Goal: Information Seeking & Learning: Learn about a topic

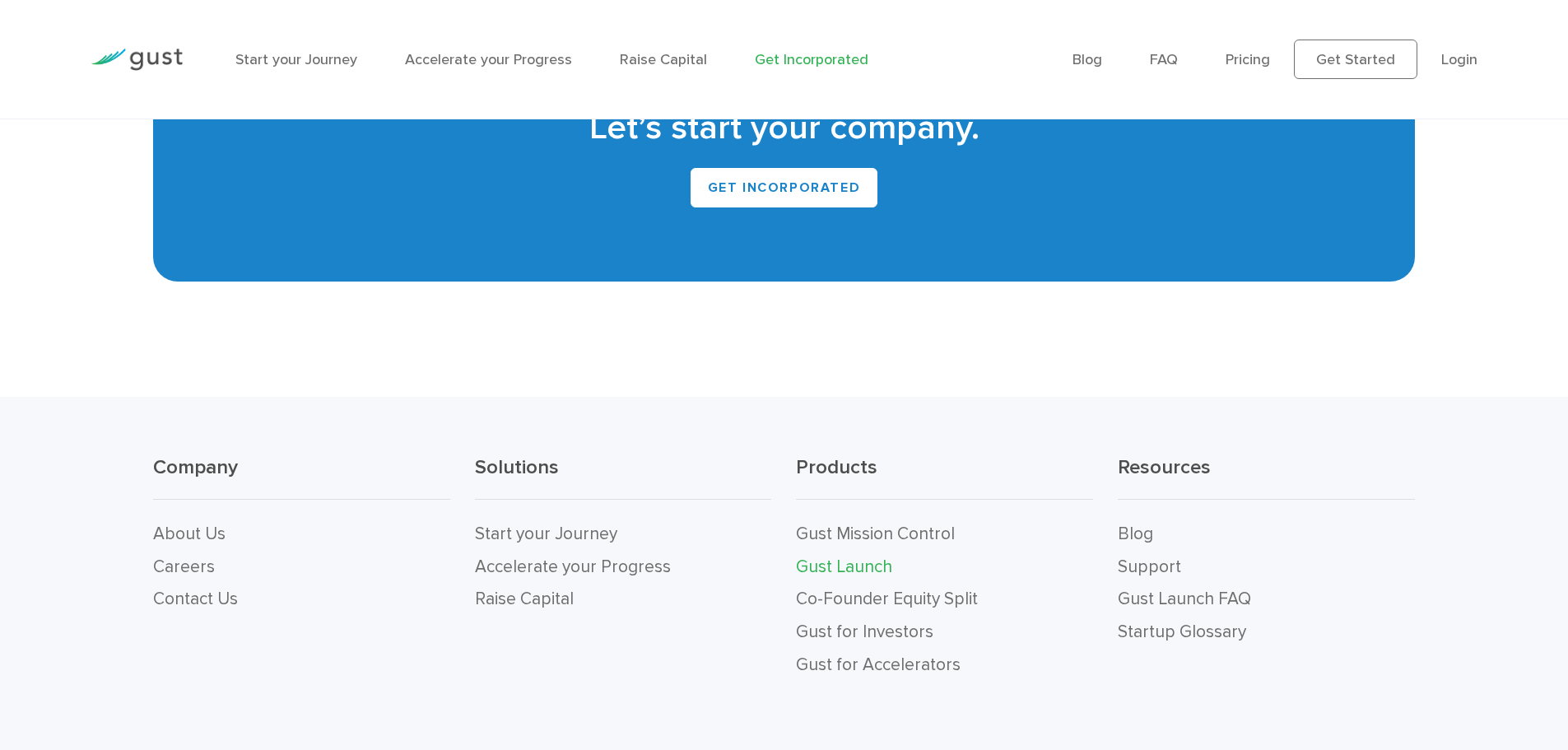
scroll to position [11778, 0]
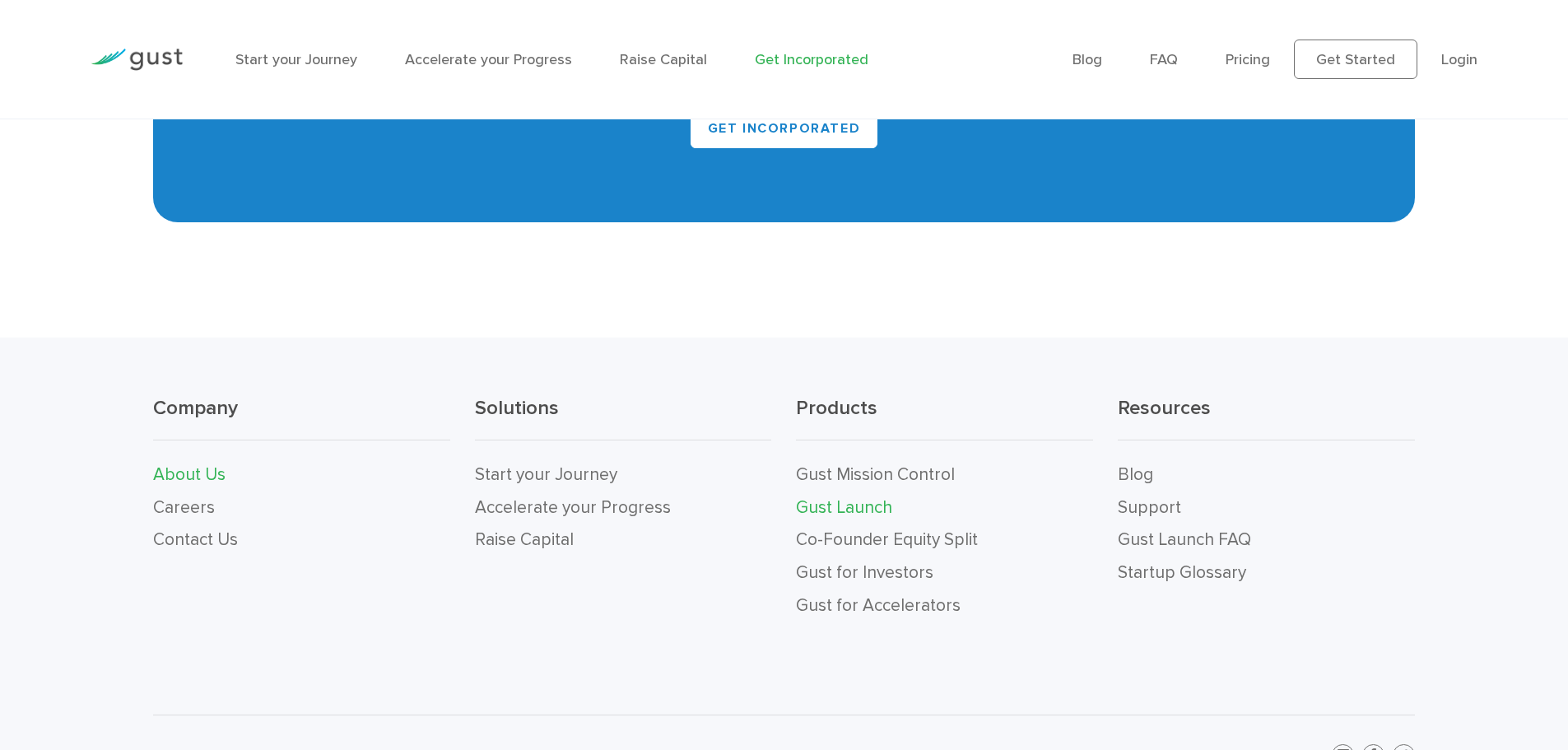
click at [184, 464] on link "About Us" at bounding box center [189, 474] width 72 height 21
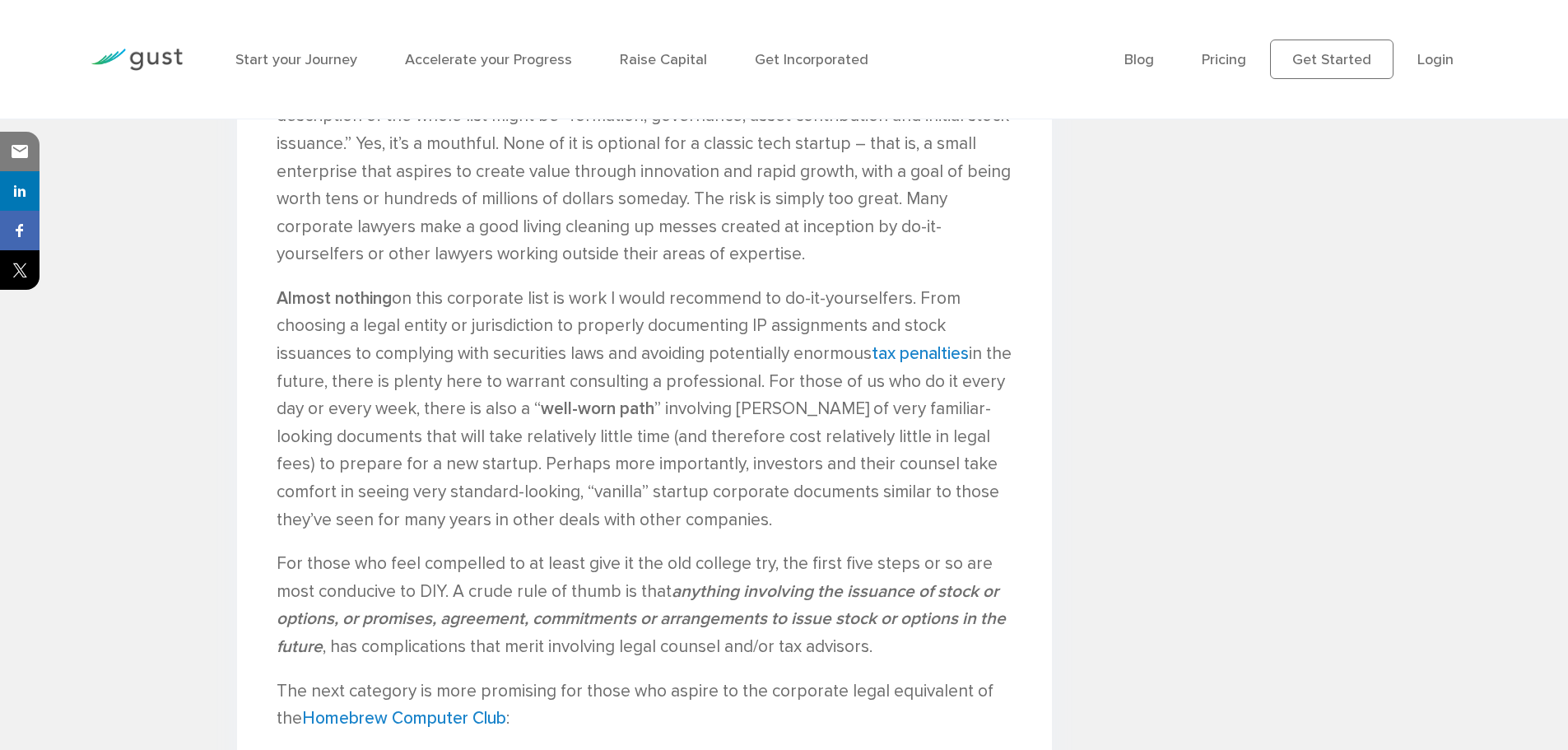
scroll to position [2800, 0]
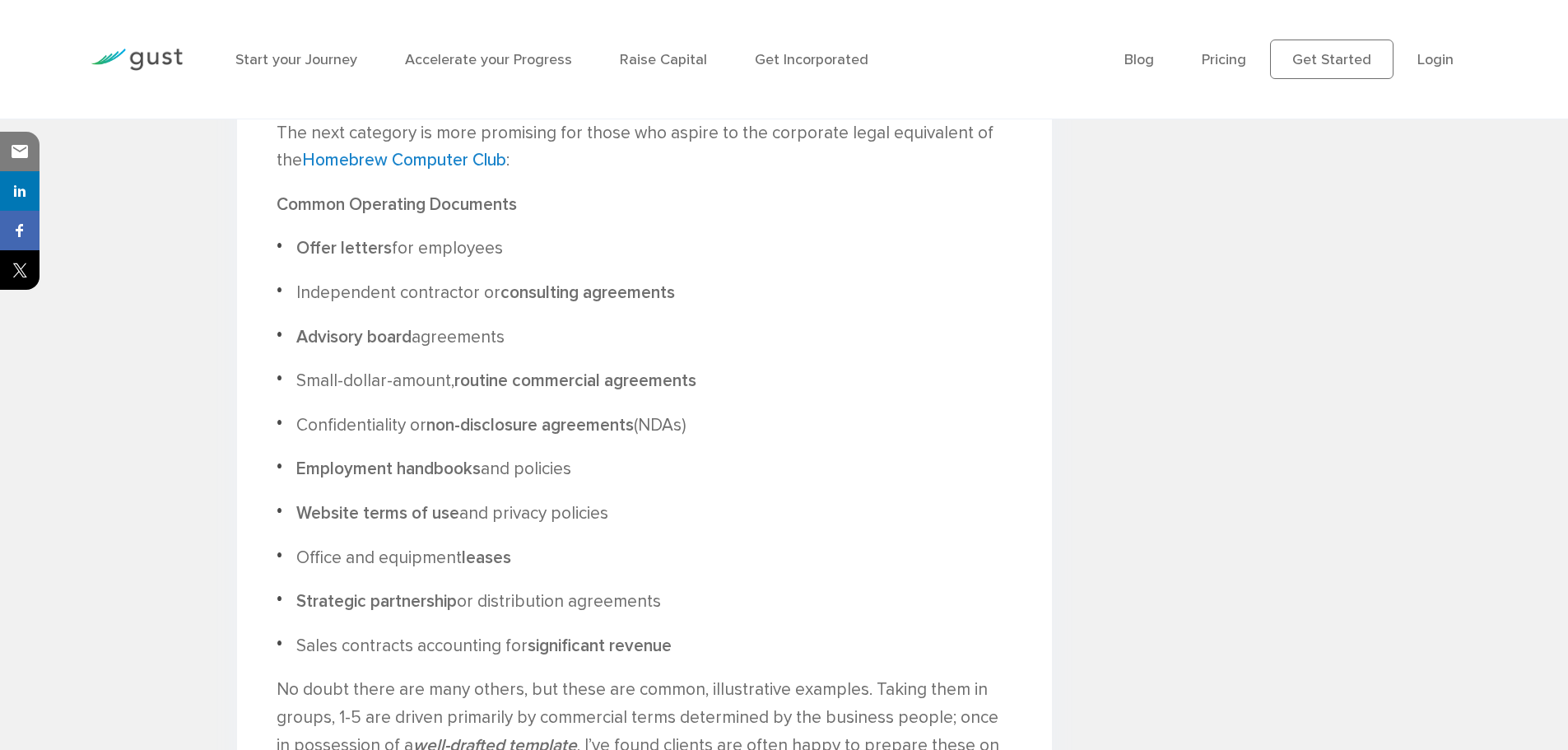
click at [993, 267] on ul "Offer letters for employees Independent contractor or consulting agreements Adv…" at bounding box center [644, 447] width 736 height 425
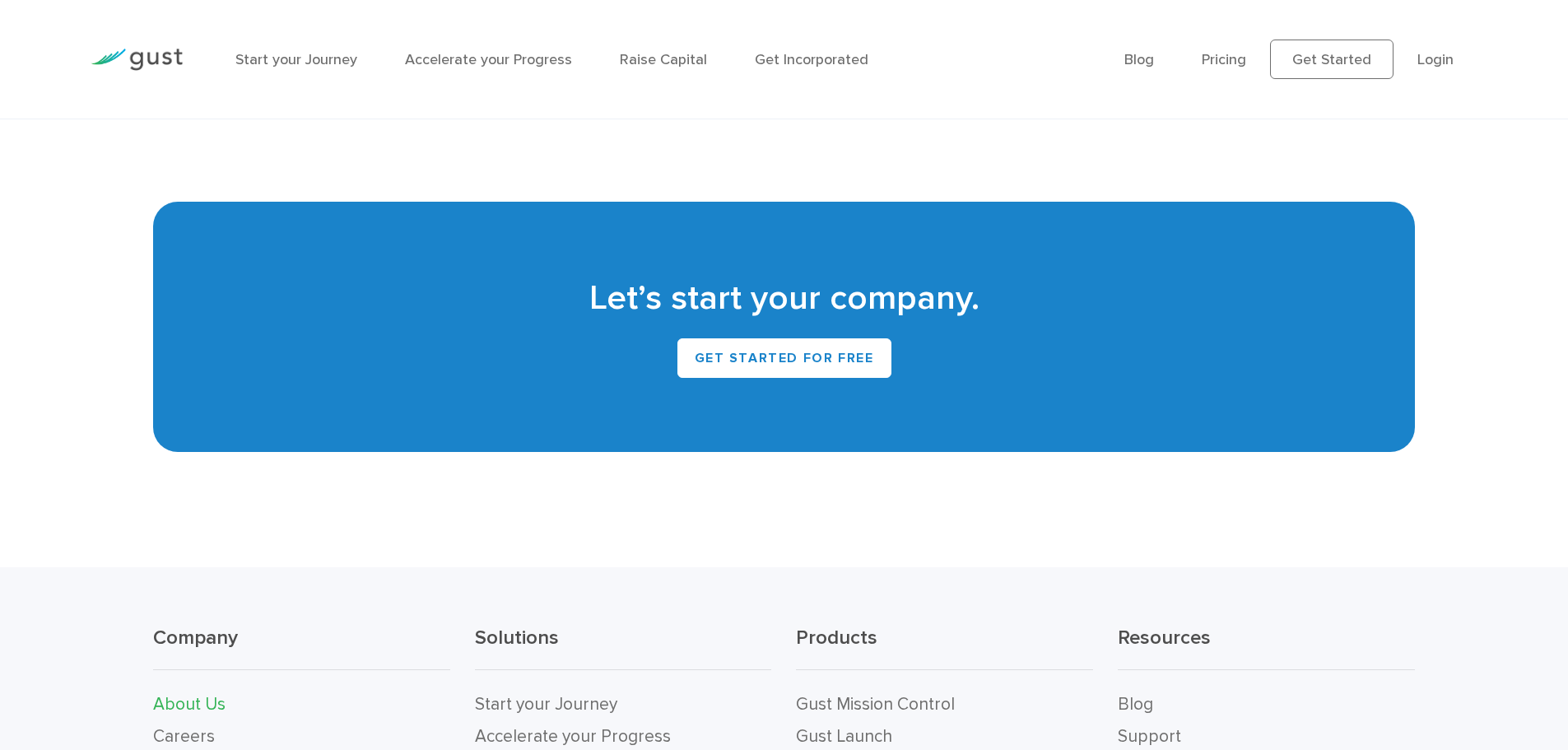
scroll to position [1840, 0]
